Goal: Task Accomplishment & Management: Manage account settings

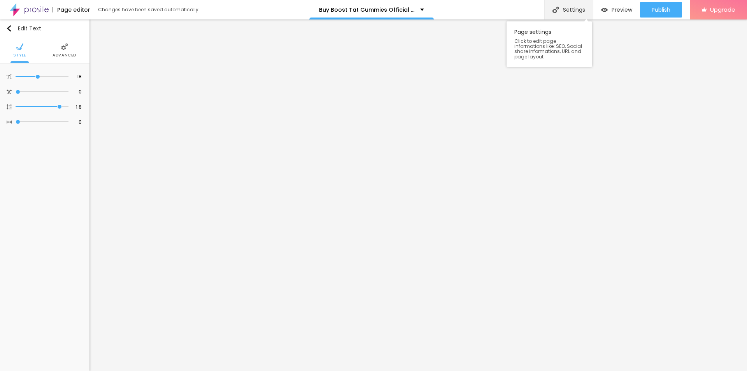
click at [572, 12] on div "Settings" at bounding box center [568, 9] width 49 height 19
paste input "Boost Tat [DEMOGRAPHIC_DATA][MEDICAL_DATA]"
paste input "Pills: Are They Safe? [MEDICAL_DATA]"
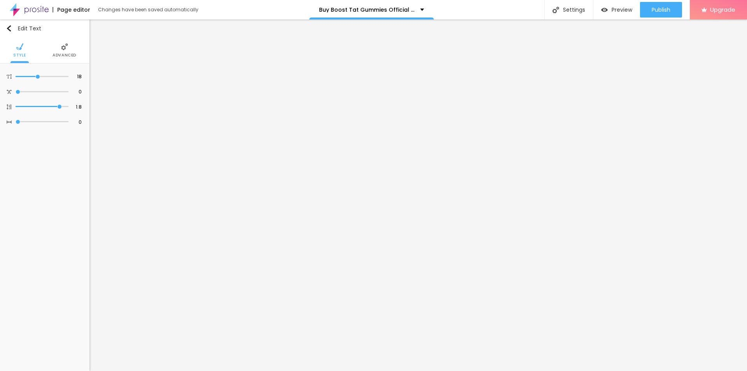
type input "Boost Tat [DEMOGRAPHIC_DATA][MEDICAL_DATA] Pills: Are They Safe? [MEDICAL_DATA]"
paste textarea "[MEDICAL_DATA] pills are heavily marketed as quick fixes for size and performan…"
type textarea "[MEDICAL_DATA] pills are heavily marketed as quick fixes for size and performan…"
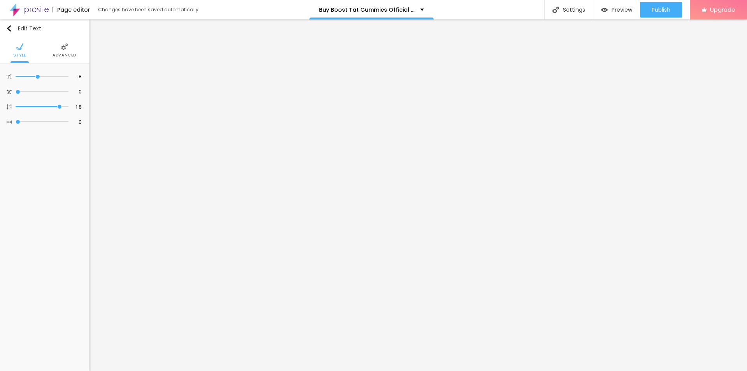
drag, startPoint x: 382, startPoint y: 186, endPoint x: 297, endPoint y: 186, distance: 84.8
paste textarea "Boost Tat [DEMOGRAPHIC_DATA][MEDICAL_DATA]"
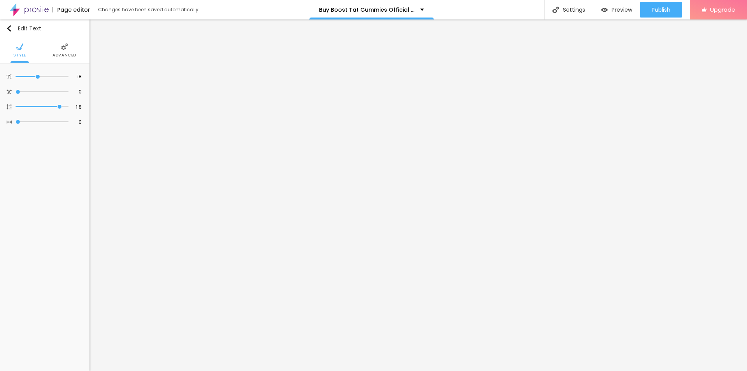
type textarea "Boost Tat [DEMOGRAPHIC_DATA][MEDICAL_DATA]"
type input "19"
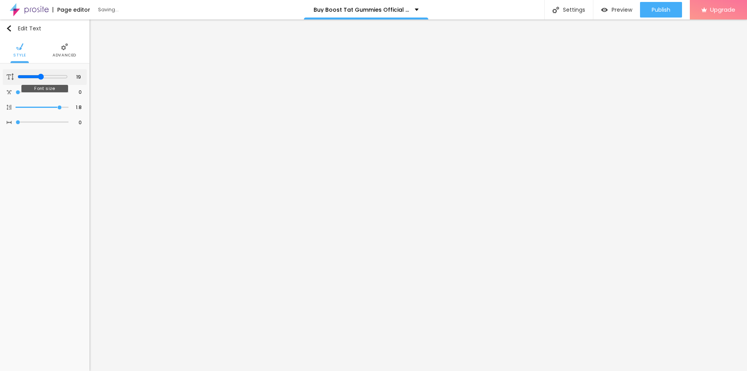
type input "20"
drag, startPoint x: 37, startPoint y: 77, endPoint x: 42, endPoint y: 78, distance: 4.7
type input "20"
click at [42, 78] on input "range" at bounding box center [42, 77] width 53 height 4
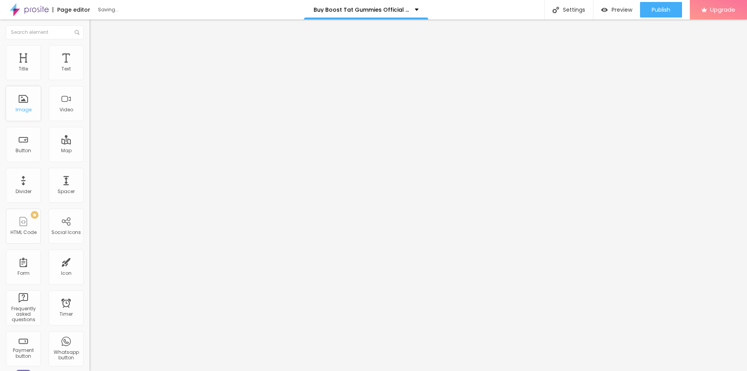
click at [24, 107] on div "Image" at bounding box center [24, 109] width 16 height 5
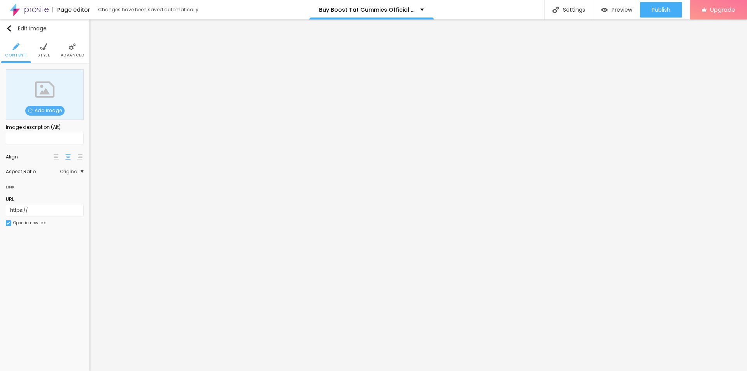
click at [54, 111] on span "Add image" at bounding box center [44, 111] width 39 height 10
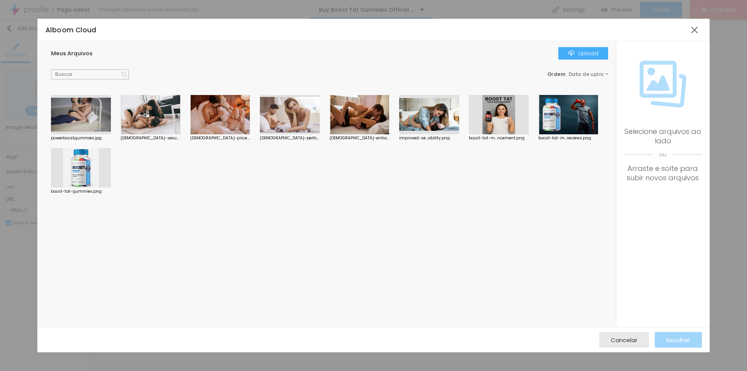
click at [88, 155] on div at bounding box center [81, 168] width 60 height 40
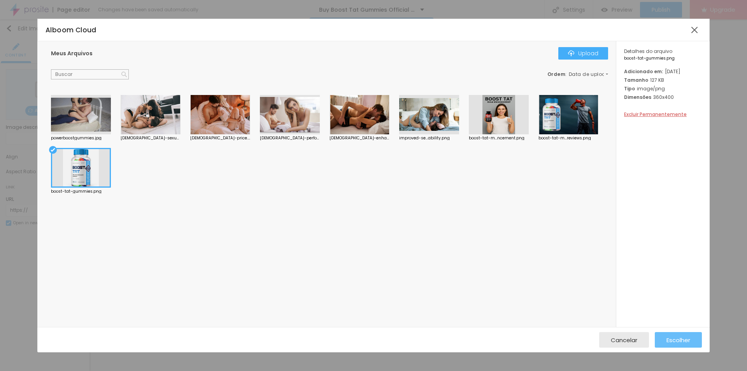
click at [680, 334] on div "Escolher" at bounding box center [679, 340] width 24 height 16
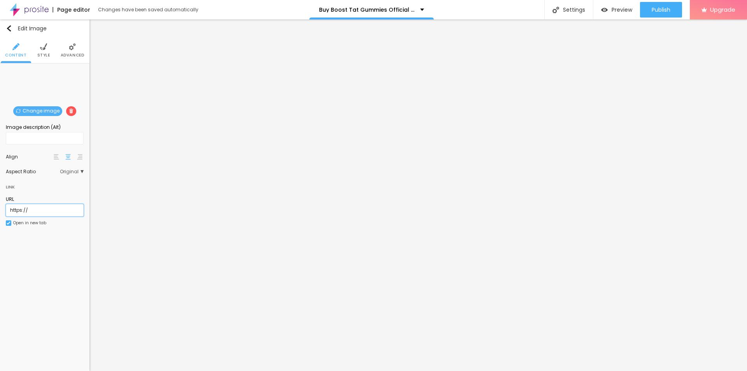
click at [56, 211] on input "https://" at bounding box center [45, 210] width 78 height 12
paste input "[DOMAIN_NAME][URL][DEMOGRAPHIC_DATA][MEDICAL_DATA]"
type input "[URL][DOMAIN_NAME][DEMOGRAPHIC_DATA][MEDICAL_DATA]"
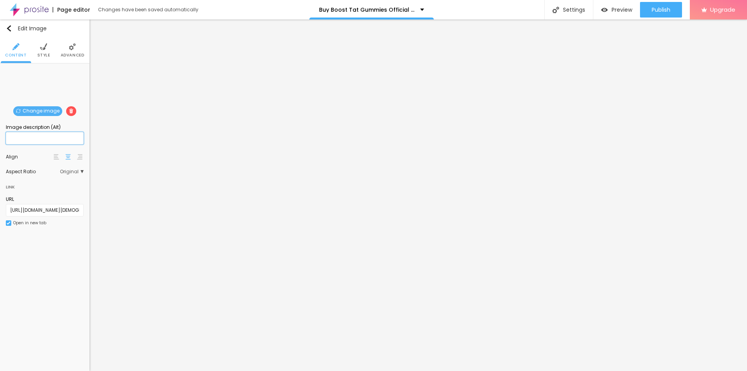
click at [75, 137] on input "text" at bounding box center [45, 138] width 78 height 12
paste input "Boost Tat [DEMOGRAPHIC_DATA][MEDICAL_DATA]"
type input "Boost Tat [DEMOGRAPHIC_DATA][MEDICAL_DATA]"
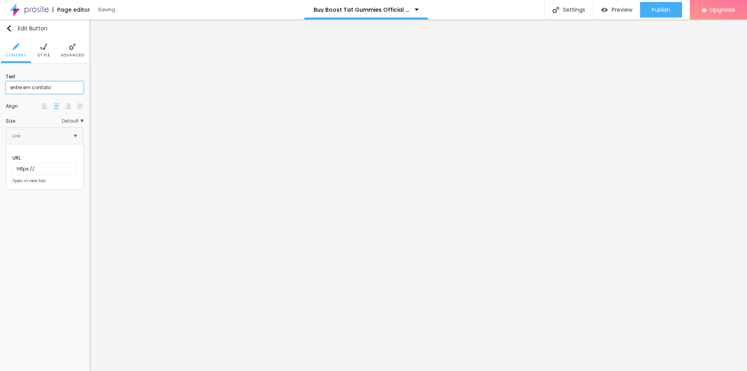
click at [44, 86] on input "entre em contato" at bounding box center [45, 87] width 78 height 12
paste input "🔴 𝐋𝐈𝐕𝐄 𝐒𝐀𝐋𝐄 𝐍𝐎𝐖!"
type input "🔴 𝐋𝐈𝐕𝐄 𝐒𝐀𝐋𝐄 𝐍𝐎𝐖!"
click at [45, 163] on input "https://" at bounding box center [44, 169] width 65 height 12
paste input "[DOMAIN_NAME][URL][DEMOGRAPHIC_DATA][MEDICAL_DATA]"
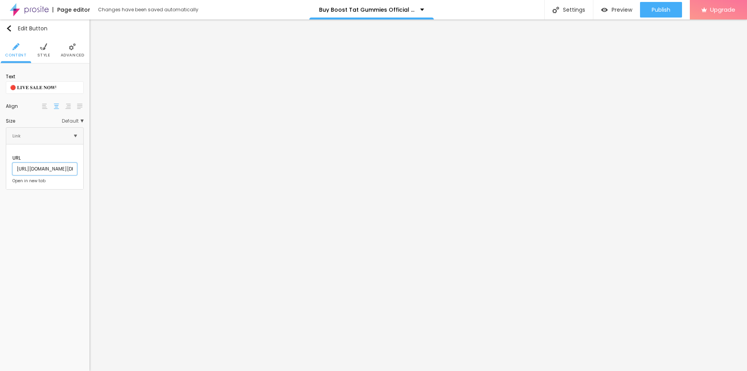
scroll to position [0, 77]
type input "[URL][DOMAIN_NAME][DEMOGRAPHIC_DATA][MEDICAL_DATA]"
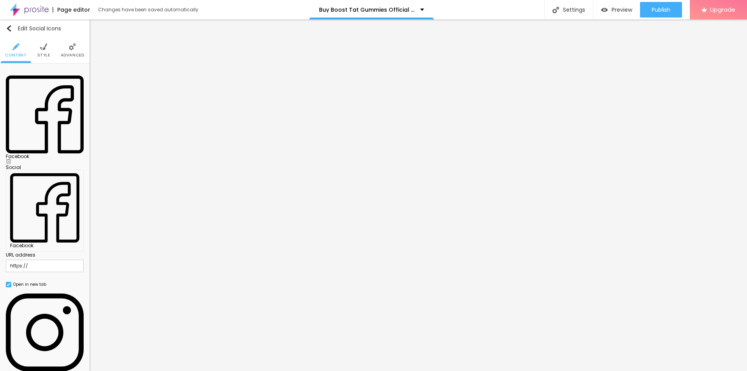
click at [34, 154] on div "Facebook" at bounding box center [45, 156] width 78 height 5
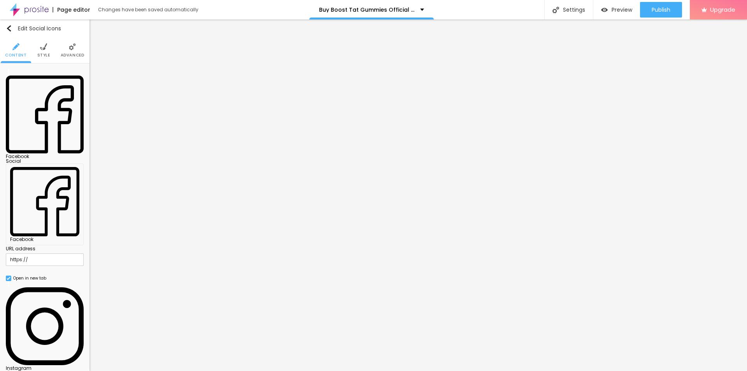
click at [49, 253] on input "https://" at bounding box center [45, 259] width 78 height 12
paste input "[DOMAIN_NAME][URL][DEMOGRAPHIC_DATA]"
type input "[URL][DOMAIN_NAME][DEMOGRAPHIC_DATA]"
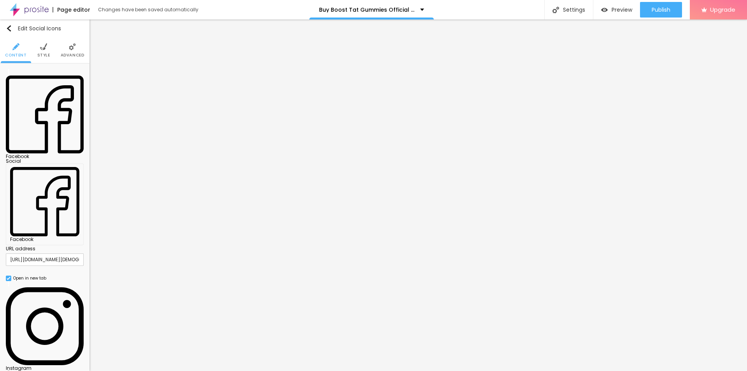
click at [41, 366] on div "Instagram" at bounding box center [45, 368] width 78 height 5
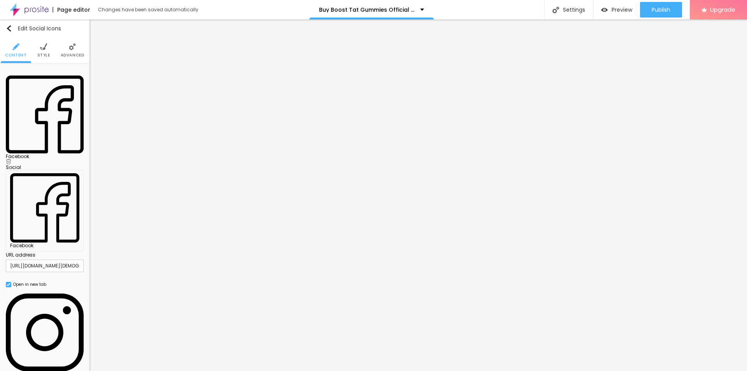
paste input "[DOMAIN_NAME][URL][DEMOGRAPHIC_DATA][MEDICAL_DATA]"
type input "[URL][DOMAIN_NAME][DEMOGRAPHIC_DATA][MEDICAL_DATA]"
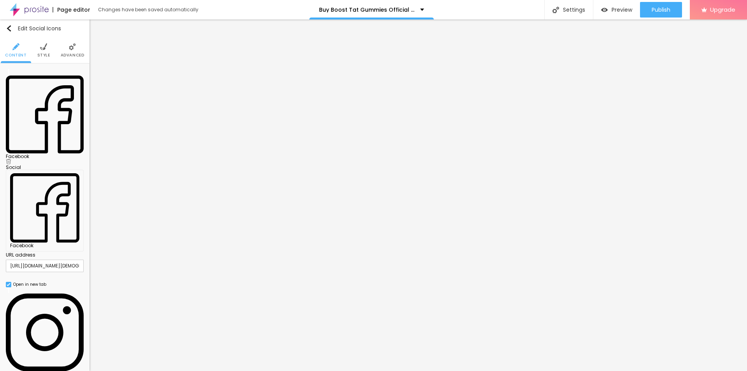
scroll to position [0, 0]
paste input "[DOMAIN_NAME][URL][DEMOGRAPHIC_DATA][MEDICAL_DATA]"
type input "[URL][DOMAIN_NAME][DEMOGRAPHIC_DATA][MEDICAL_DATA]"
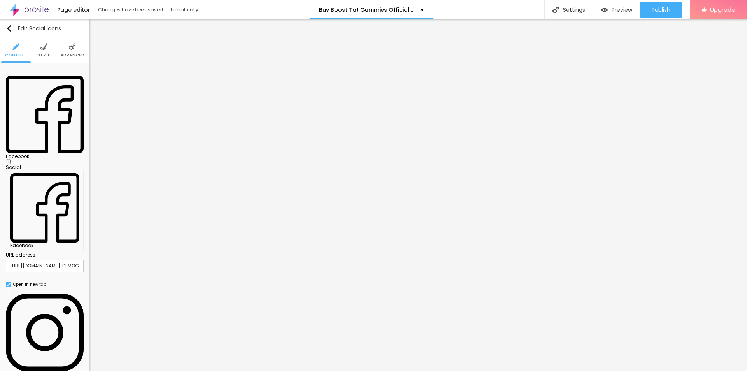
scroll to position [0, 0]
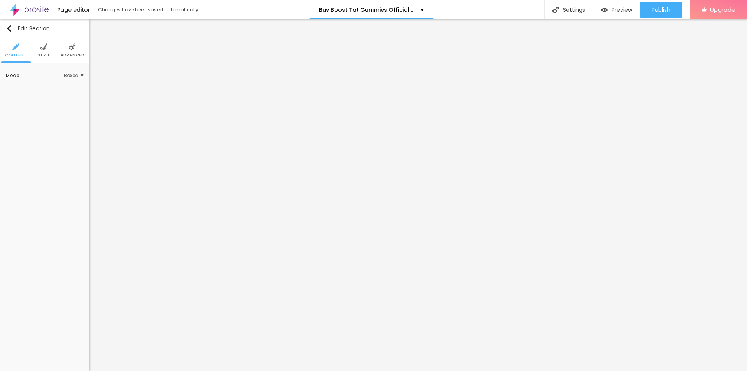
click at [44, 45] on img at bounding box center [43, 46] width 7 height 7
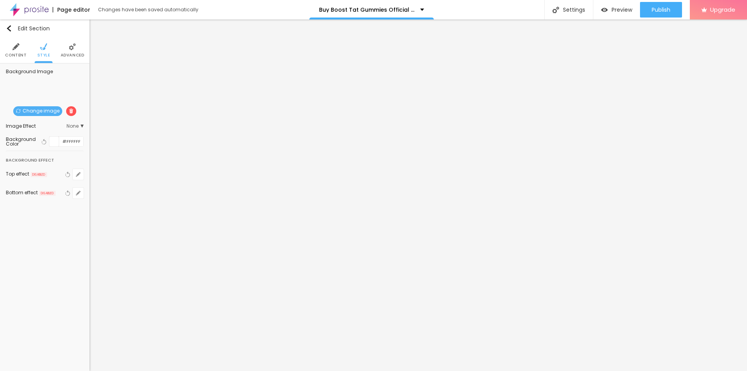
click at [49, 112] on span "Change image" at bounding box center [37, 111] width 49 height 10
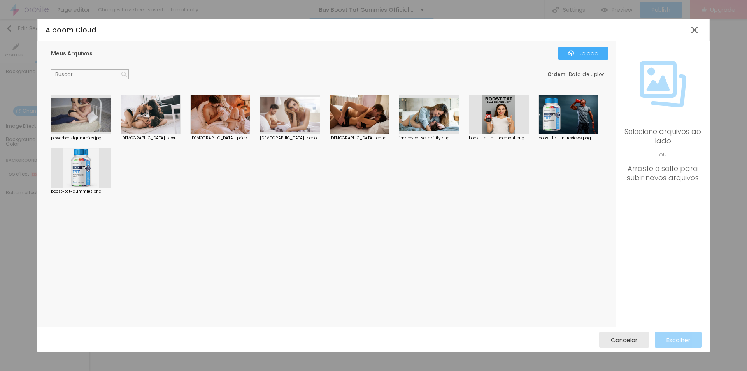
click at [93, 122] on div at bounding box center [81, 115] width 60 height 40
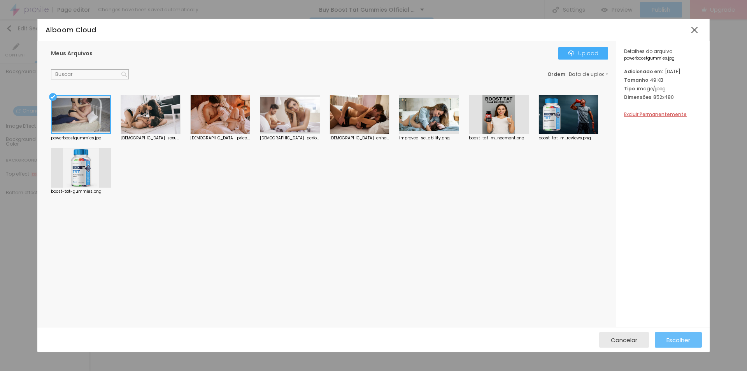
click at [682, 342] on span "Escolher" at bounding box center [679, 340] width 24 height 7
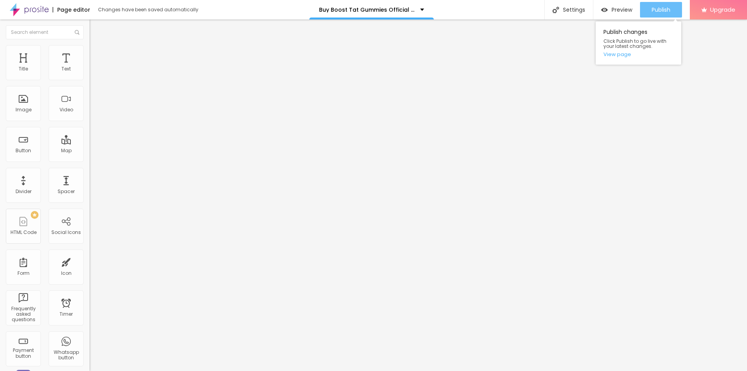
click at [659, 13] on span "Publish" at bounding box center [661, 10] width 19 height 6
click at [623, 53] on link "View page" at bounding box center [638, 54] width 70 height 5
